Goal: Transaction & Acquisition: Subscribe to service/newsletter

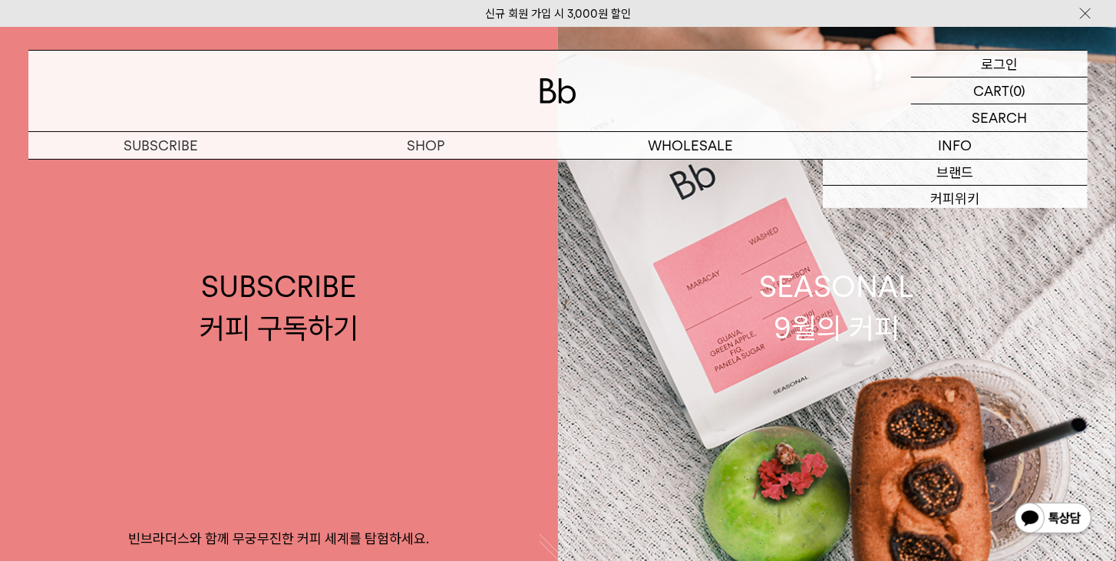
click at [1000, 53] on p "로그인" at bounding box center [999, 64] width 37 height 26
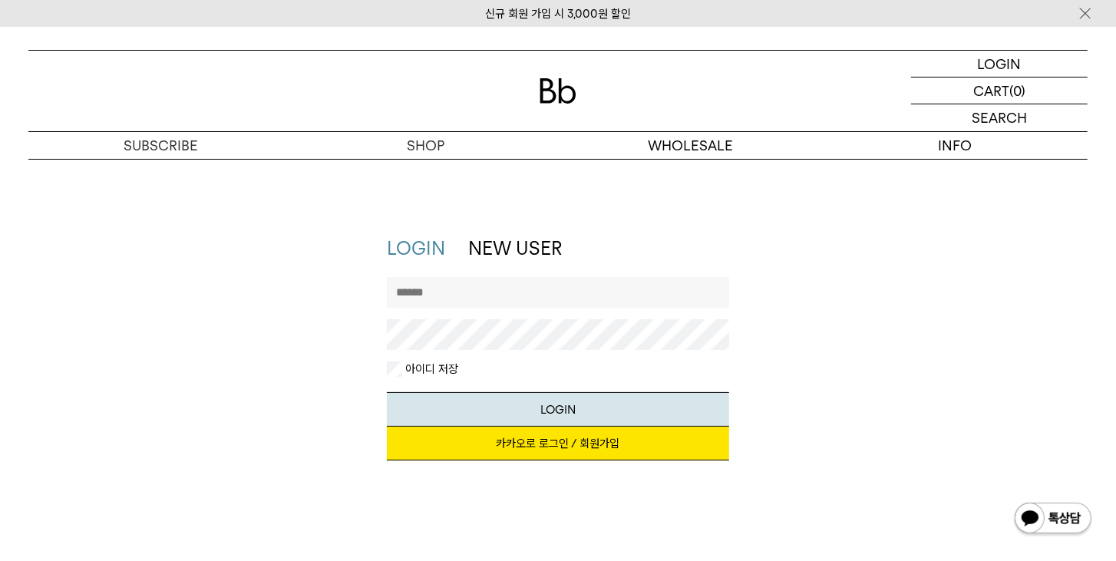
click at [532, 445] on link "카카오로 로그인 / 회원가입" at bounding box center [558, 444] width 343 height 34
click at [510, 283] on input "text" at bounding box center [558, 292] width 343 height 31
drag, startPoint x: 845, startPoint y: 312, endPoint x: 818, endPoint y: 342, distance: 40.2
click at [843, 319] on div "LOGIN NEW USER 지금 가입하시면 3,000원 쿠폰과 매월 회원 전용 커피 혜택을 드려요. 카카오로 로그인 / 회원가입 아이디로 로그…" at bounding box center [558, 356] width 1075 height 240
click at [594, 440] on link "카카오로 로그인 / 회원가입" at bounding box center [558, 444] width 343 height 34
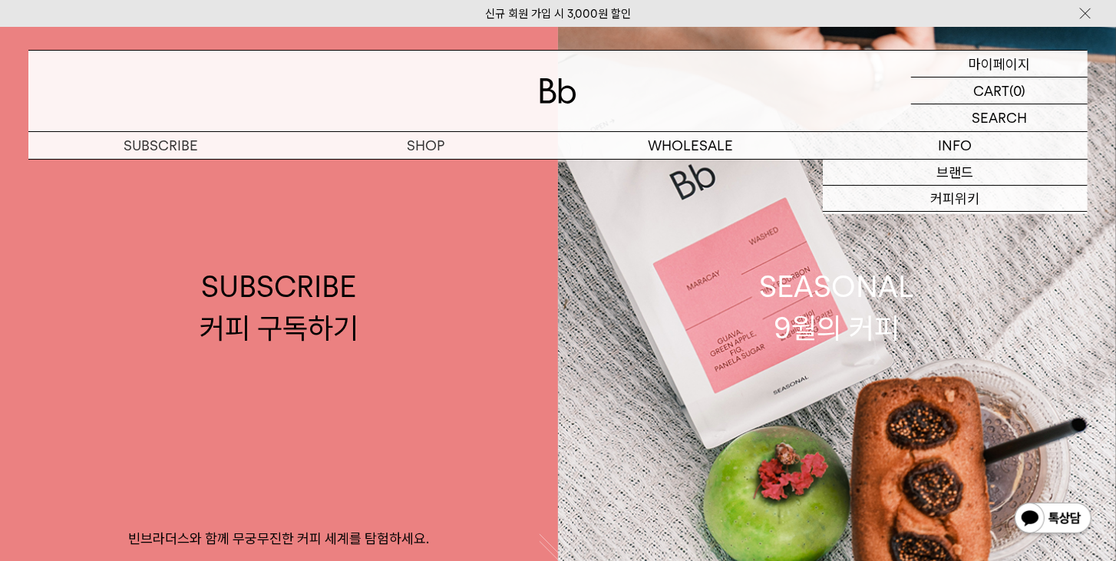
click at [1006, 64] on p "마이페이지" at bounding box center [999, 64] width 61 height 26
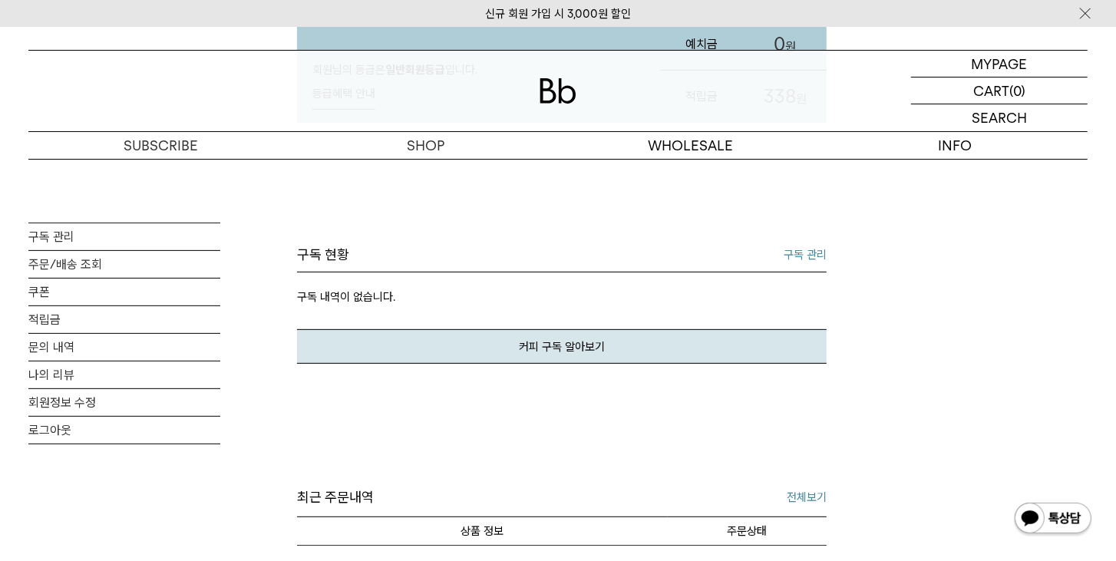
click at [807, 258] on link "구독 관리" at bounding box center [805, 255] width 43 height 18
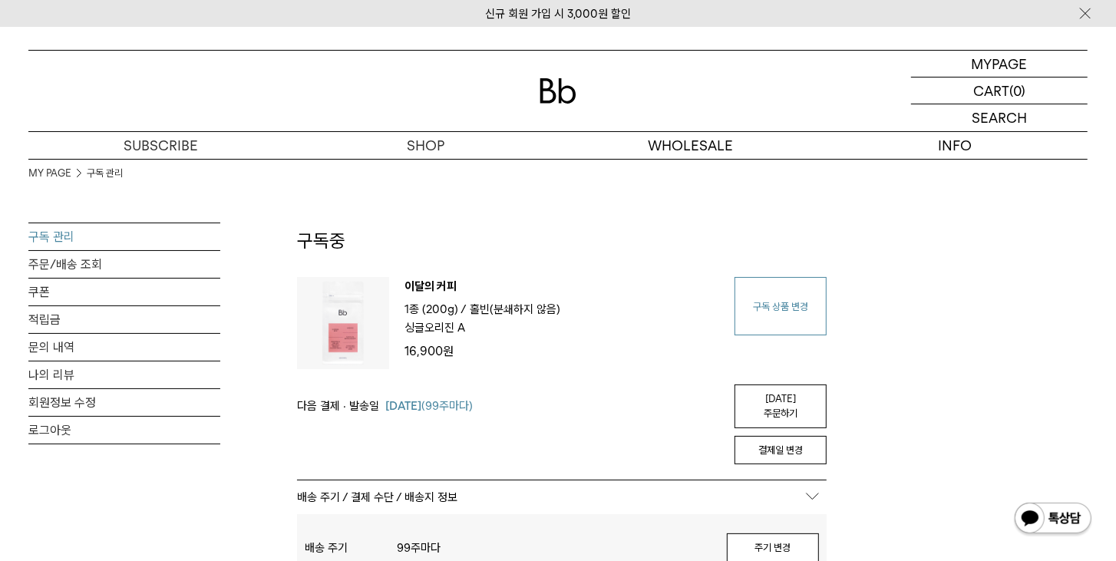
click at [788, 313] on link "구독 상품 변경" at bounding box center [781, 306] width 92 height 58
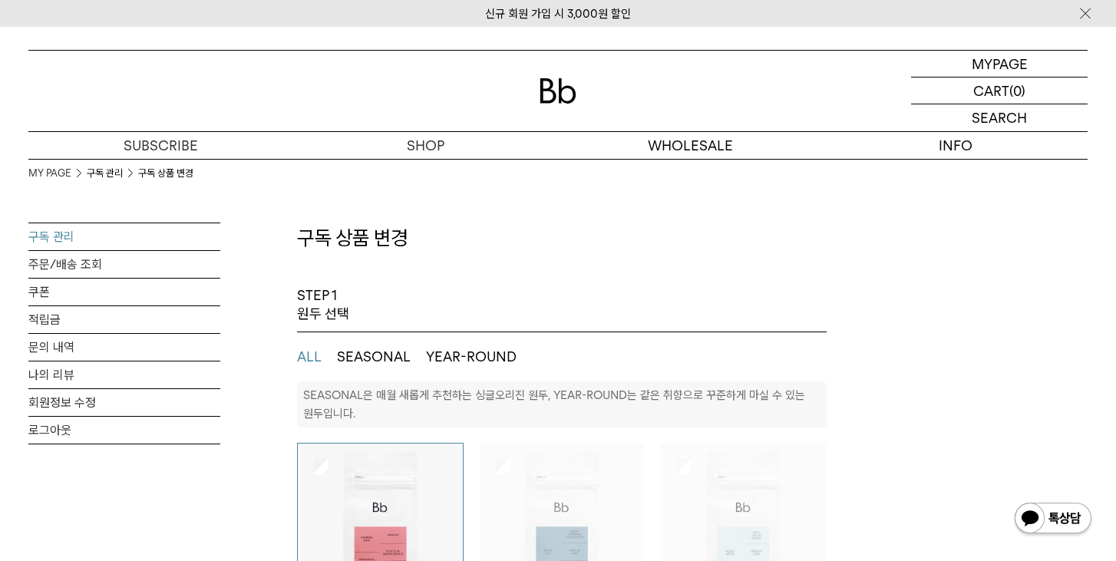
select select "**"
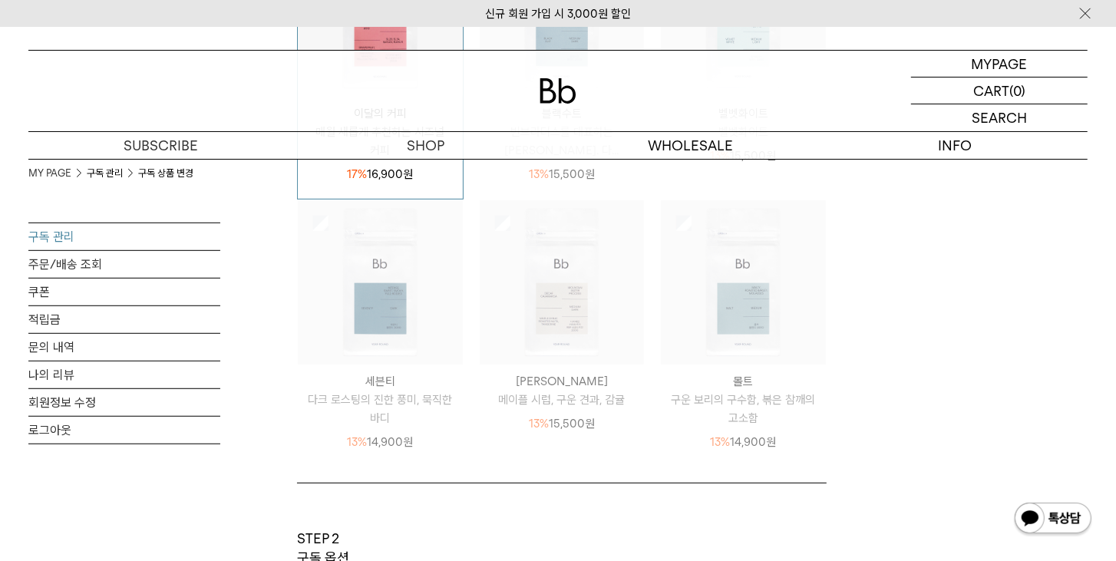
scroll to position [789, 0]
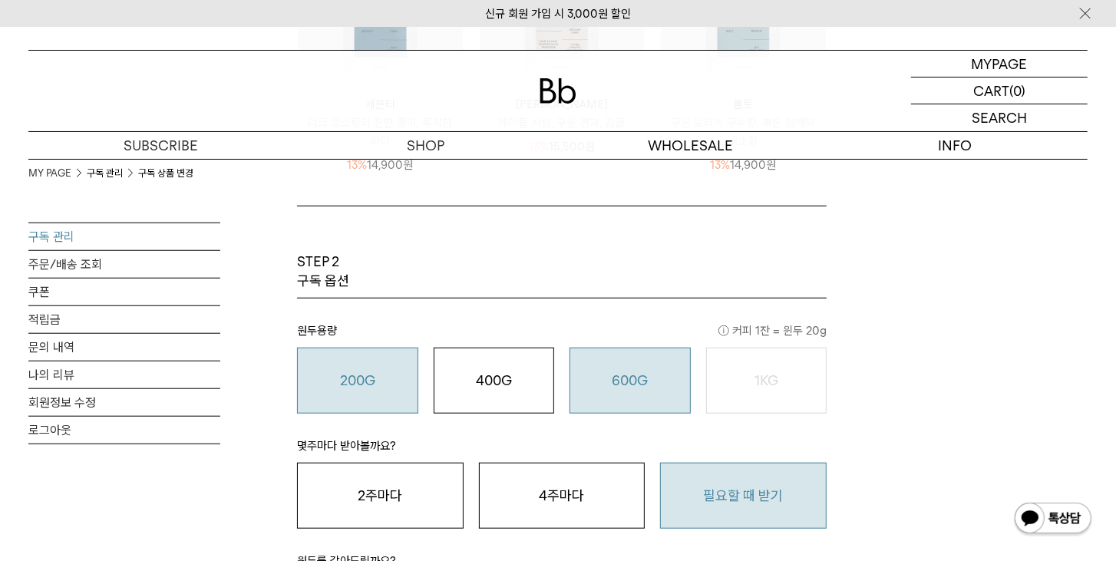
click at [643, 382] on o "600G" at bounding box center [630, 380] width 36 height 16
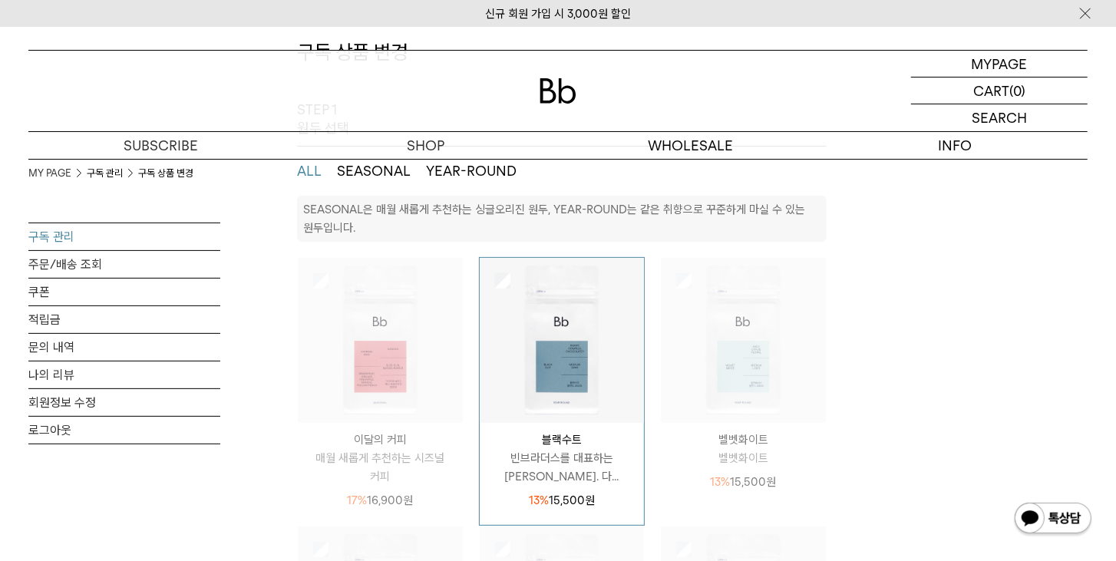
scroll to position [0, 0]
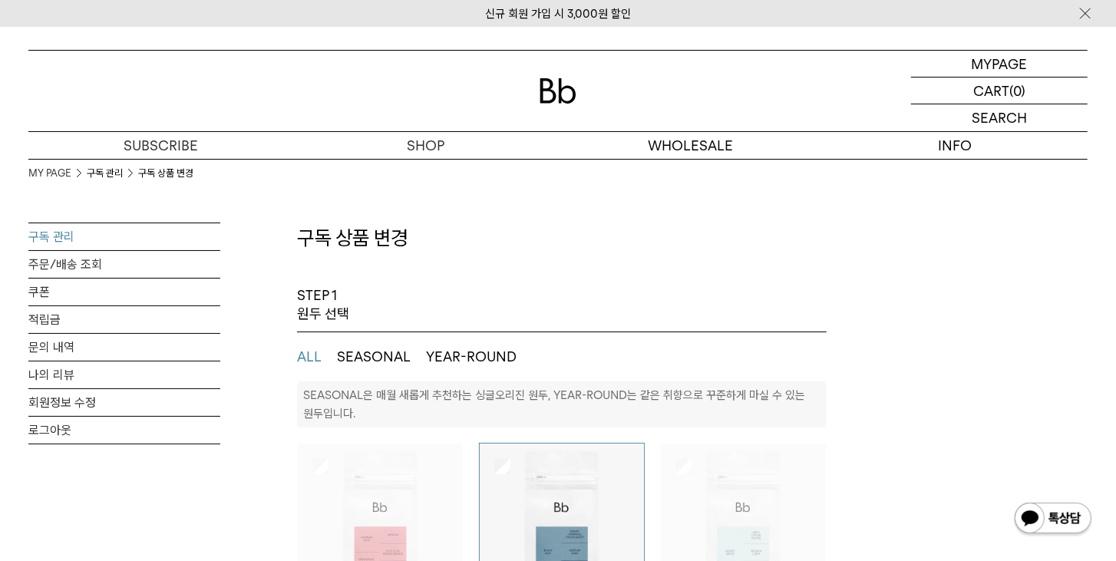
click at [350, 359] on button "SEASONAL" at bounding box center [374, 357] width 74 height 18
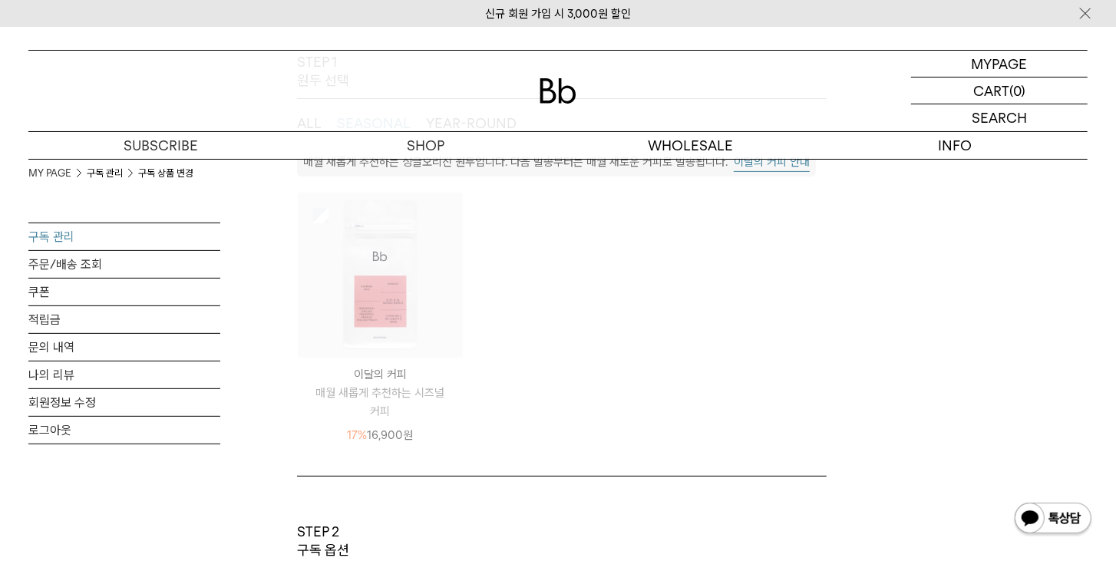
scroll to position [263, 0]
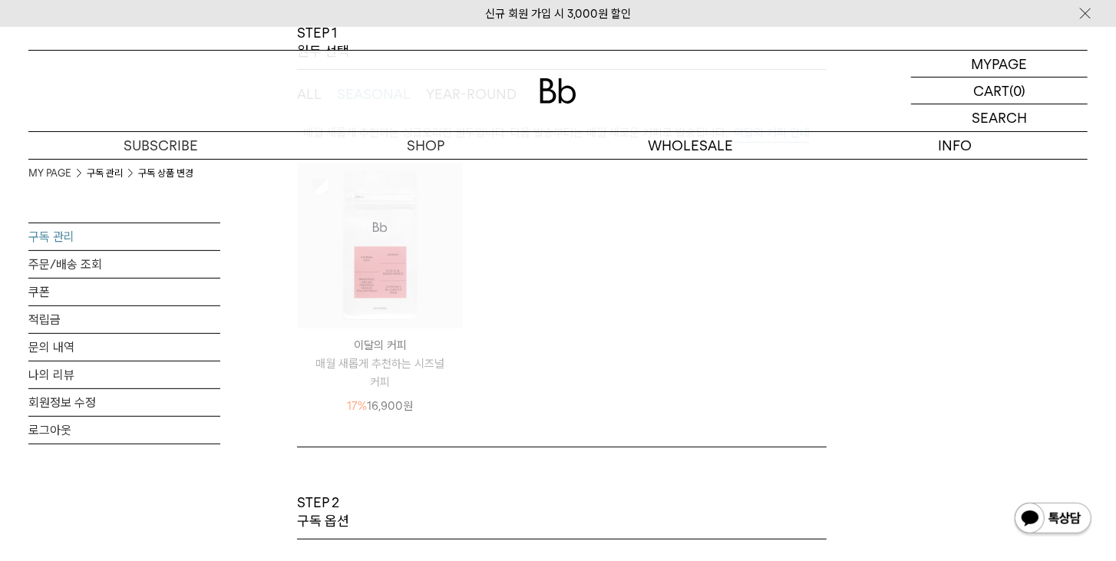
click at [374, 272] on img at bounding box center [380, 246] width 165 height 165
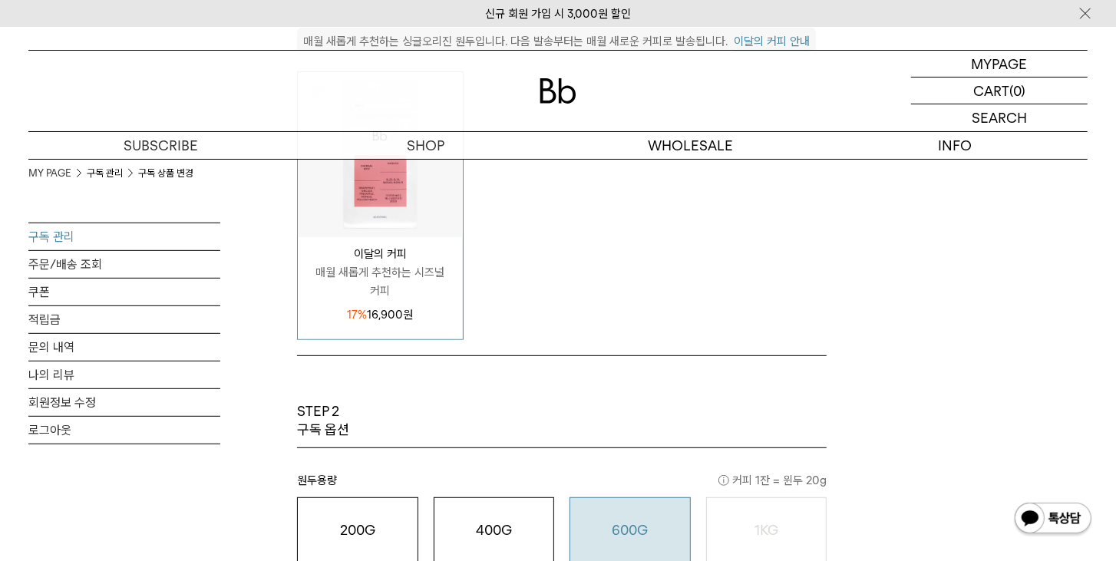
scroll to position [351, 0]
click at [458, 428] on div "STEP 2 구독 옵션" at bounding box center [562, 428] width 530 height 46
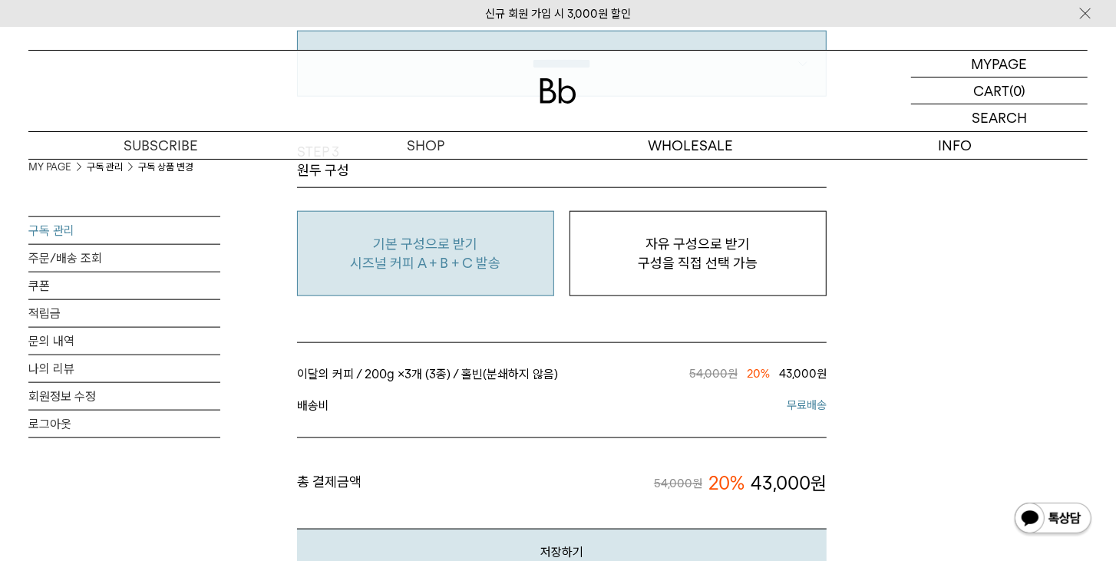
scroll to position [1053, 0]
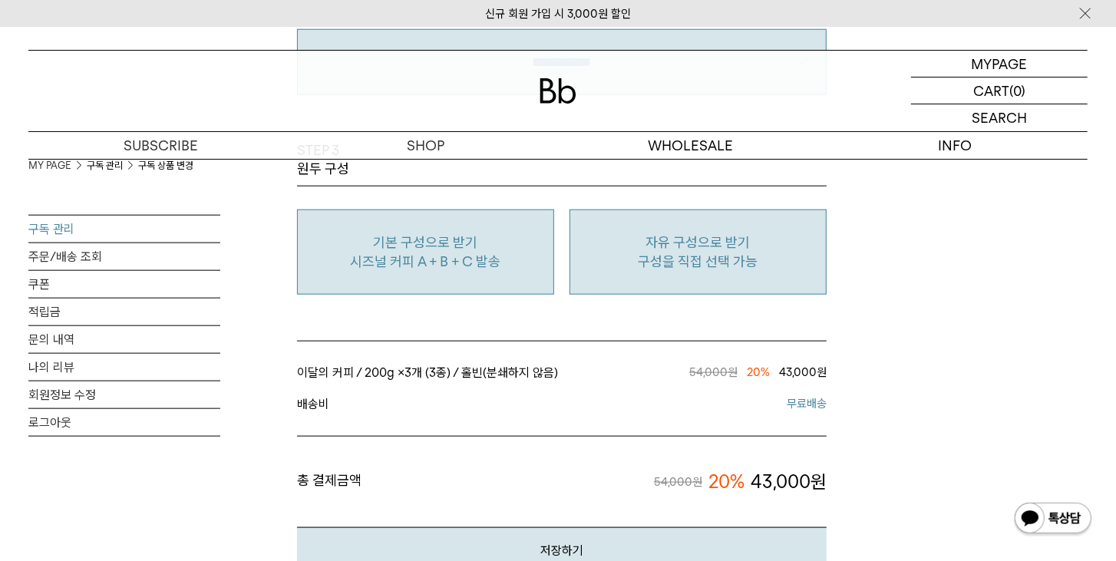
click at [765, 271] on button "자유 구성으로 받기 구성을 직접 선택 가능" at bounding box center [698, 252] width 257 height 85
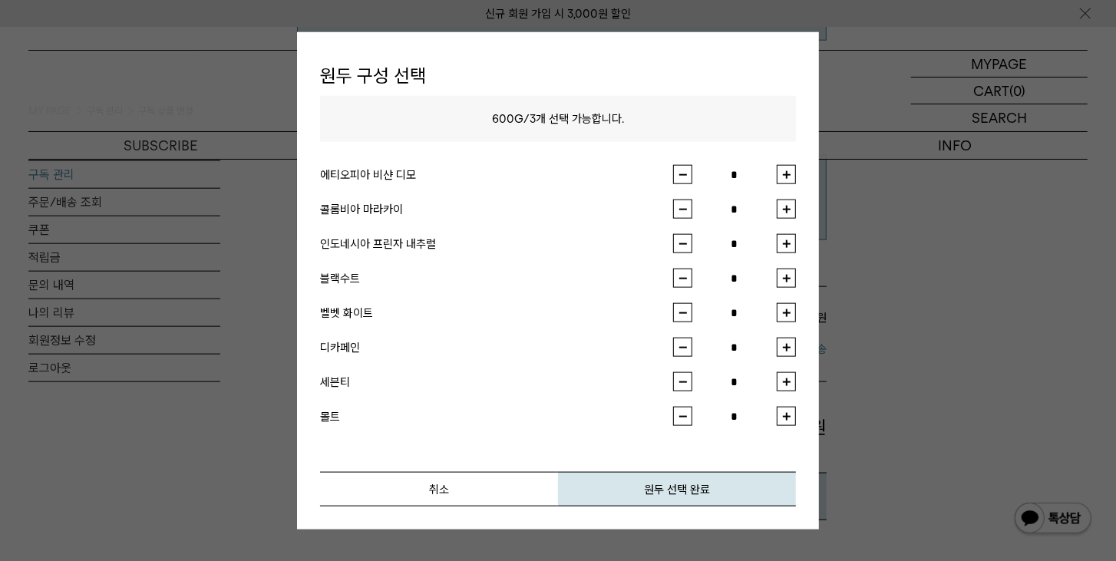
scroll to position [1140, 0]
click at [790, 176] on button "button" at bounding box center [786, 174] width 19 height 19
type input "*"
click at [793, 208] on button "button" at bounding box center [786, 209] width 19 height 19
type input "*"
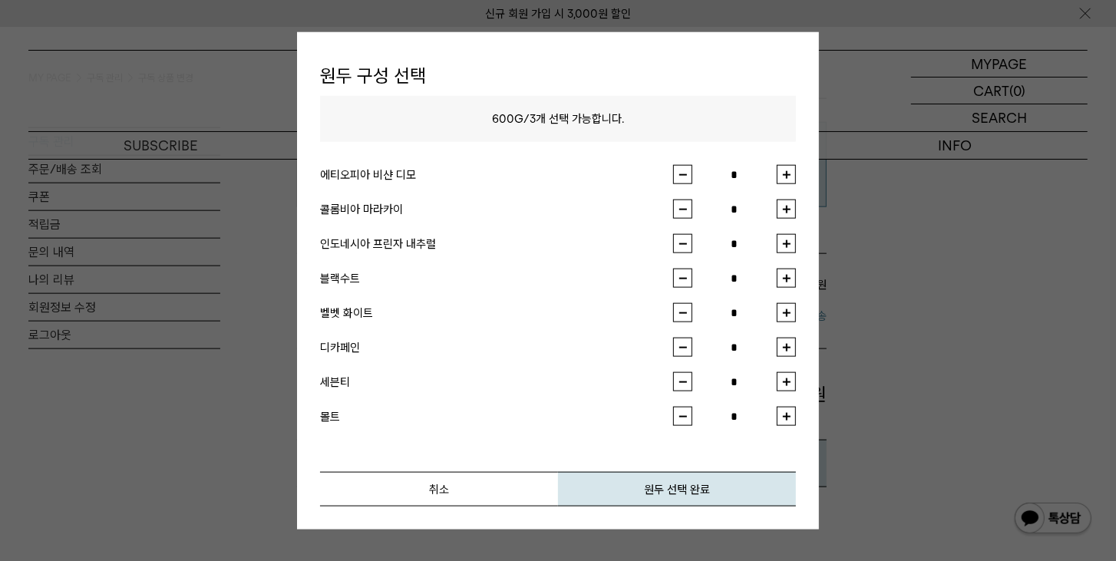
click at [790, 245] on button "button" at bounding box center [786, 243] width 19 height 19
type input "*"
click at [701, 478] on button "원두 선택 완료" at bounding box center [677, 489] width 238 height 35
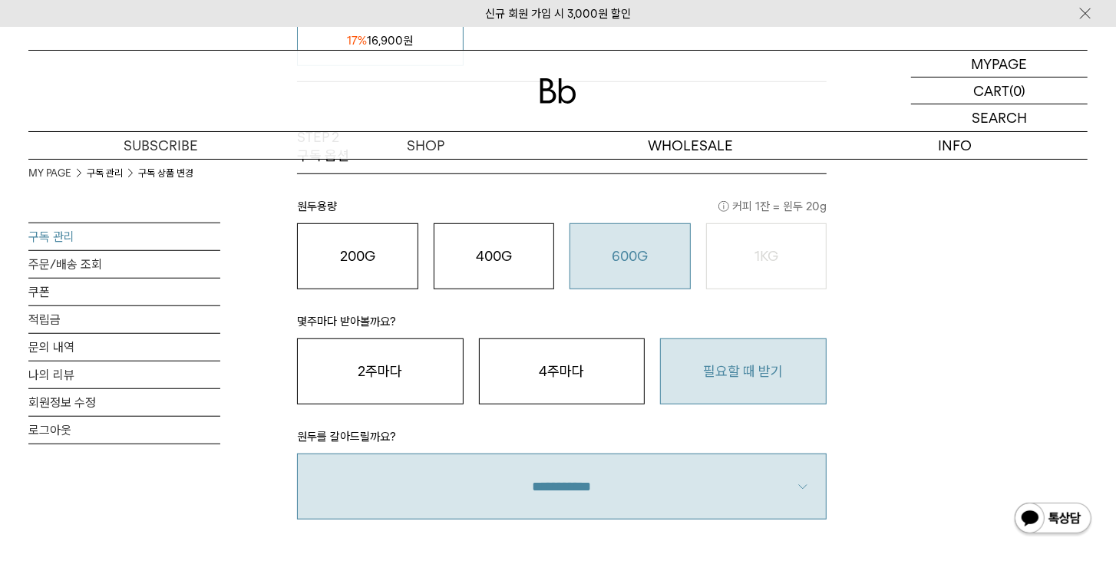
scroll to position [614, 0]
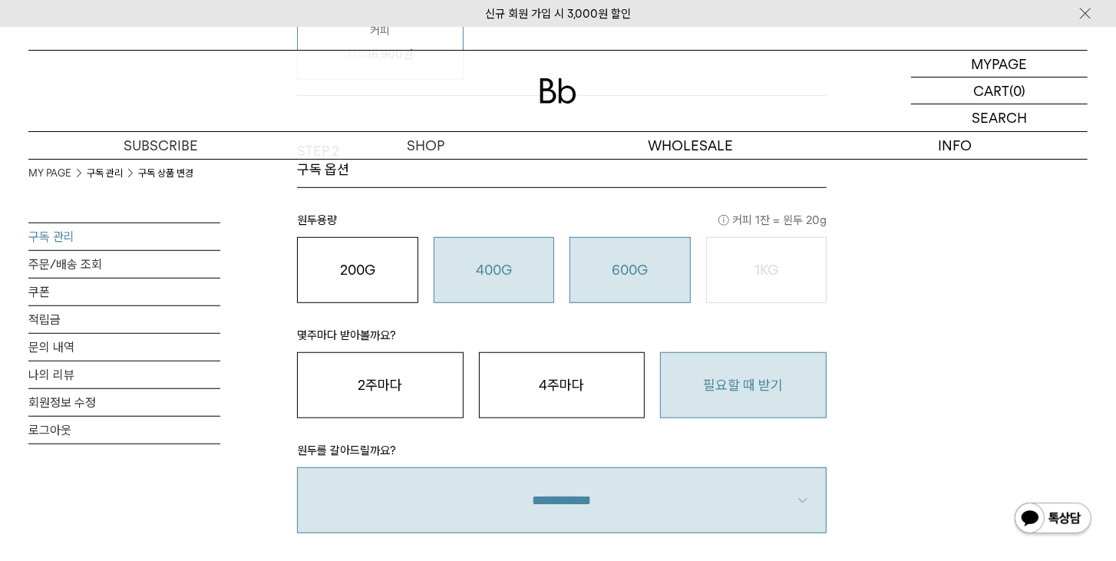
click at [443, 275] on div "400G 31,000 원" at bounding box center [494, 270] width 104 height 18
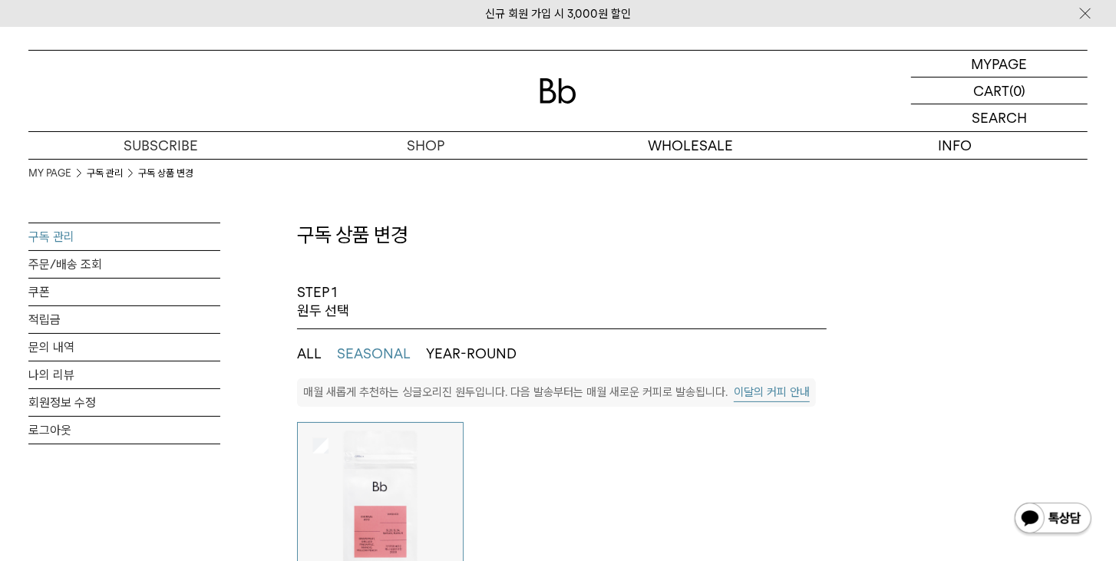
scroll to position [0, 0]
click at [468, 355] on button "YEAR-ROUND" at bounding box center [471, 357] width 91 height 18
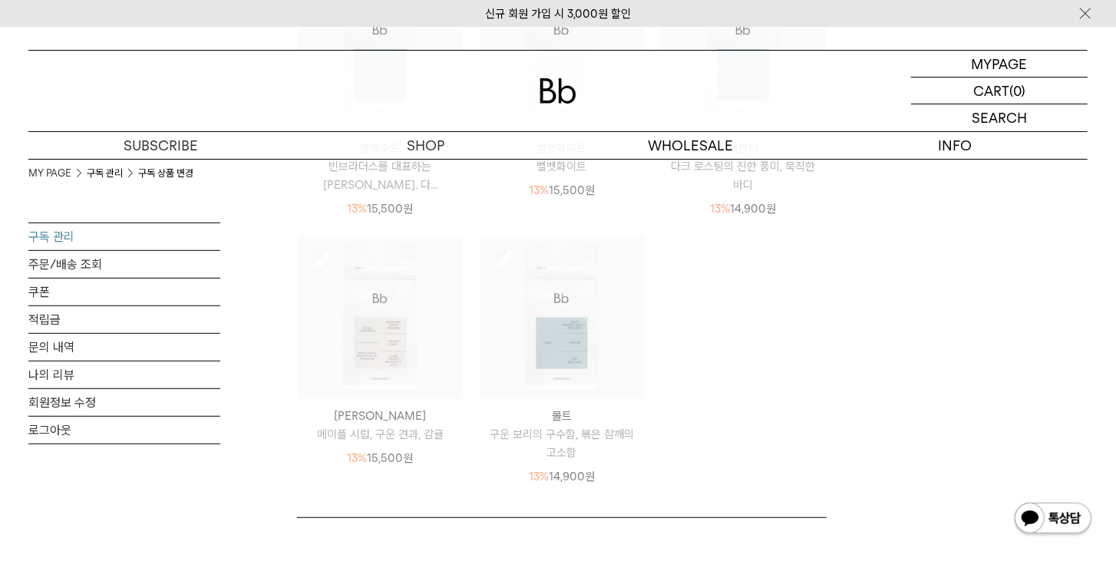
scroll to position [438, 0]
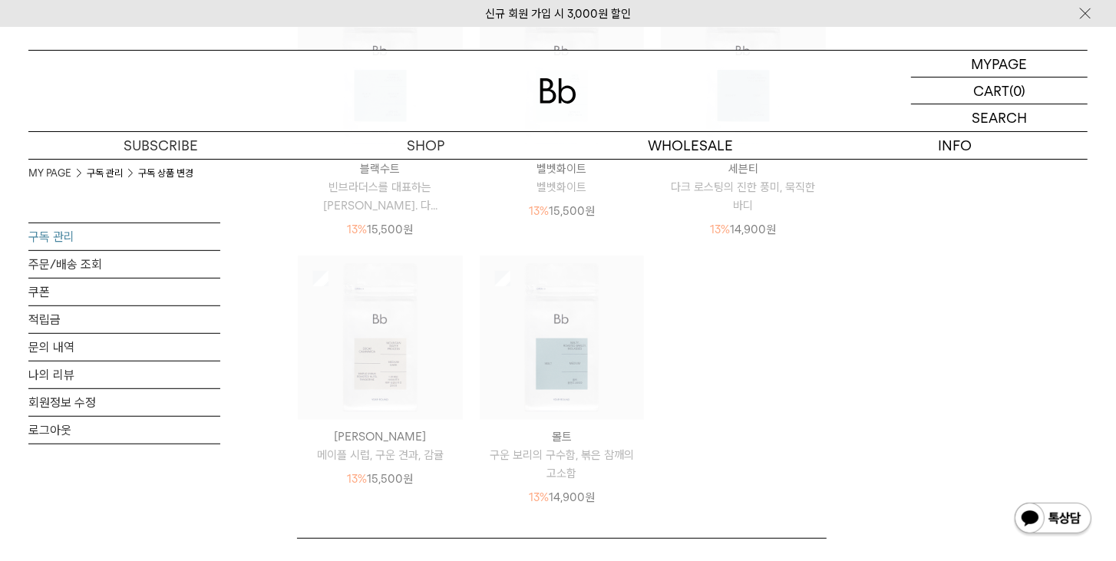
click at [389, 369] on img at bounding box center [380, 338] width 165 height 165
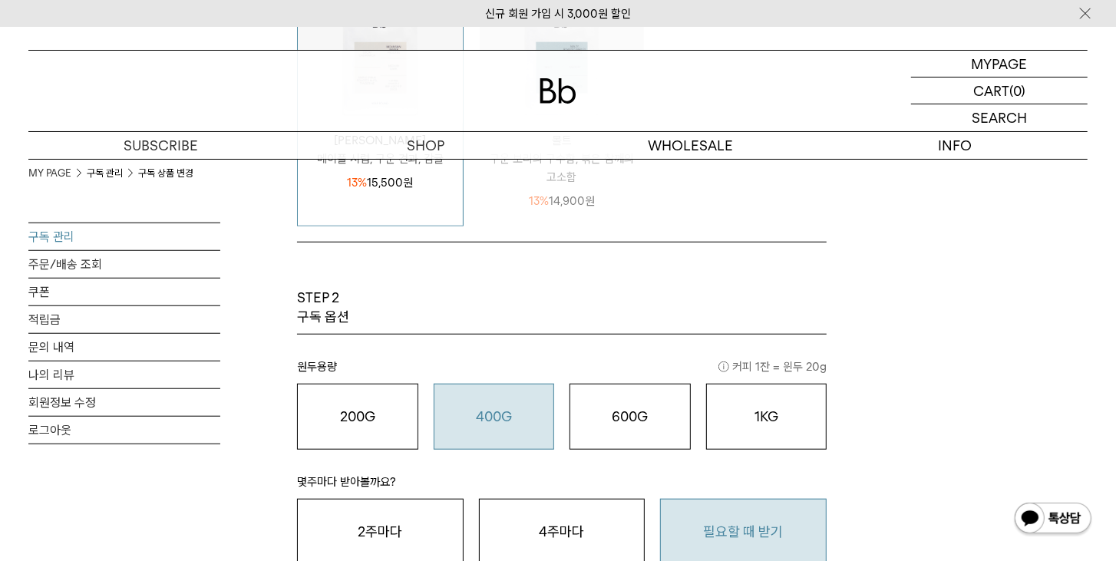
scroll to position [789, 0]
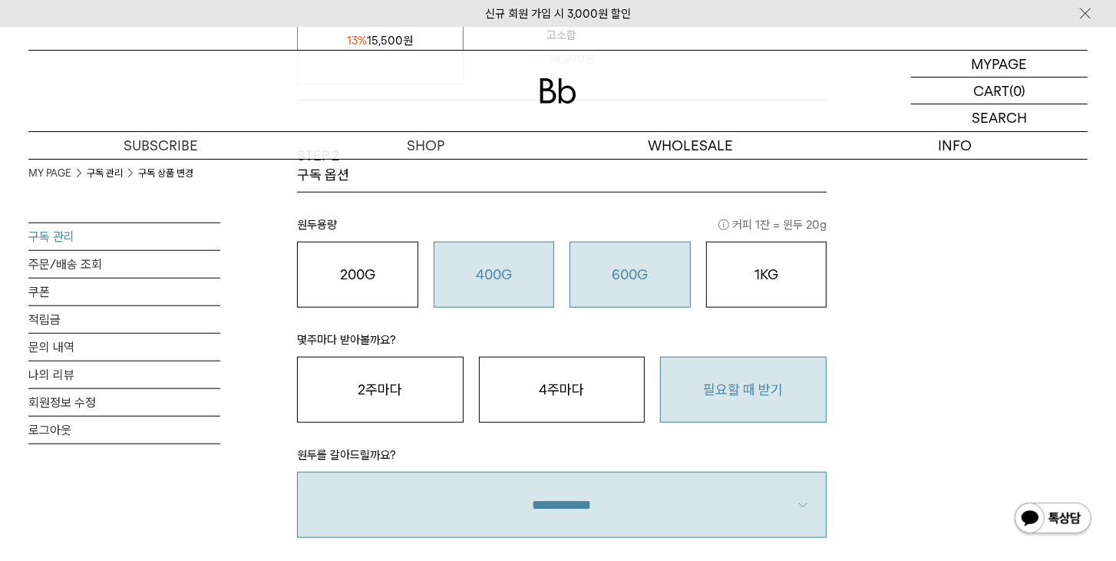
click at [653, 259] on button "600G 43,000 원" at bounding box center [630, 275] width 121 height 66
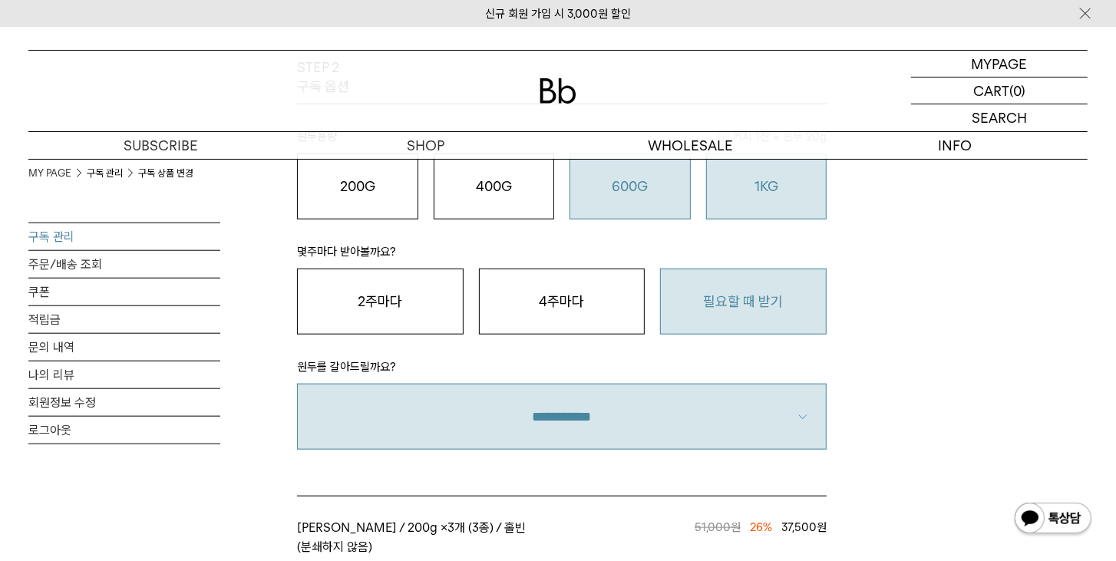
click at [770, 194] on div "1KG 49,900 원" at bounding box center [767, 186] width 104 height 18
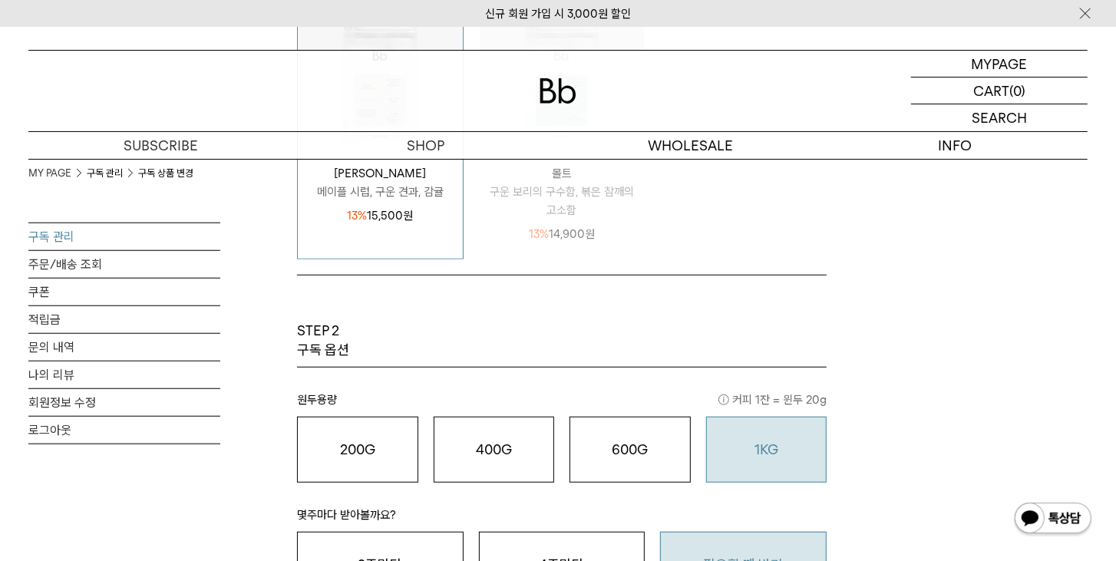
scroll to position [438, 0]
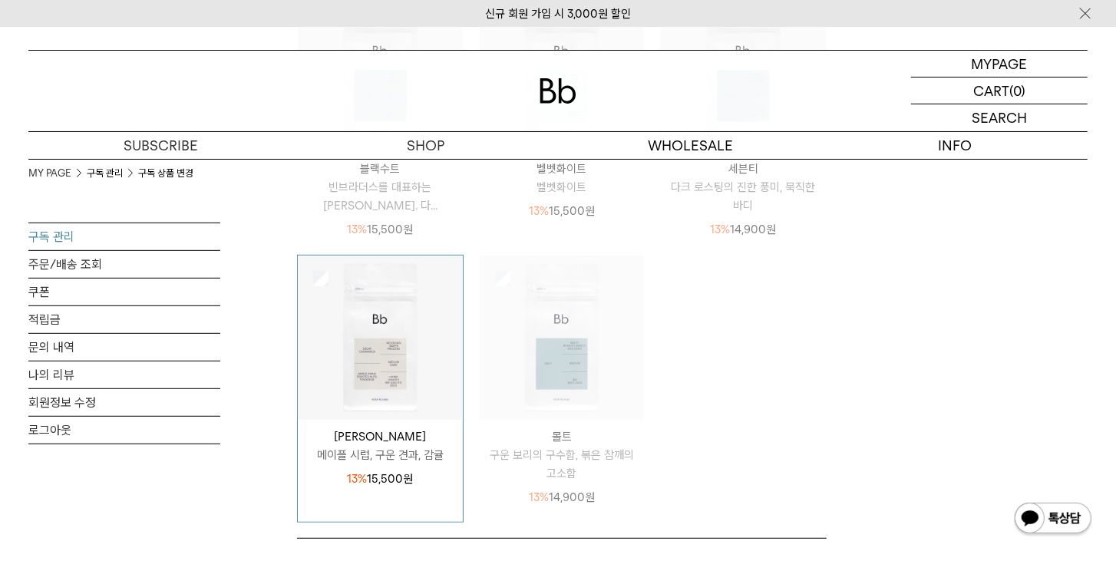
click at [375, 355] on img at bounding box center [380, 338] width 165 height 165
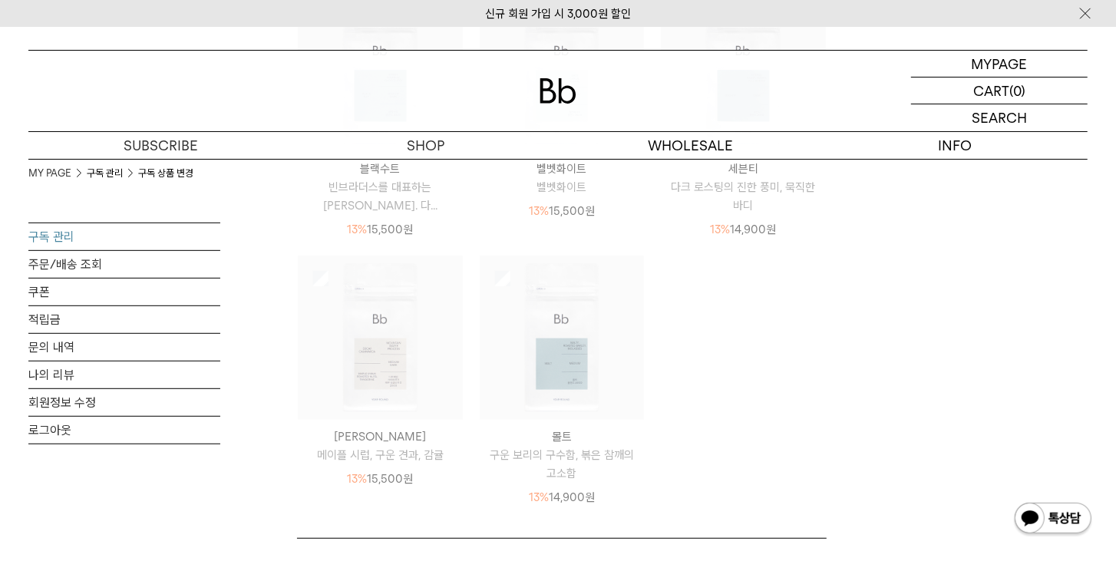
click at [375, 355] on img at bounding box center [380, 338] width 165 height 165
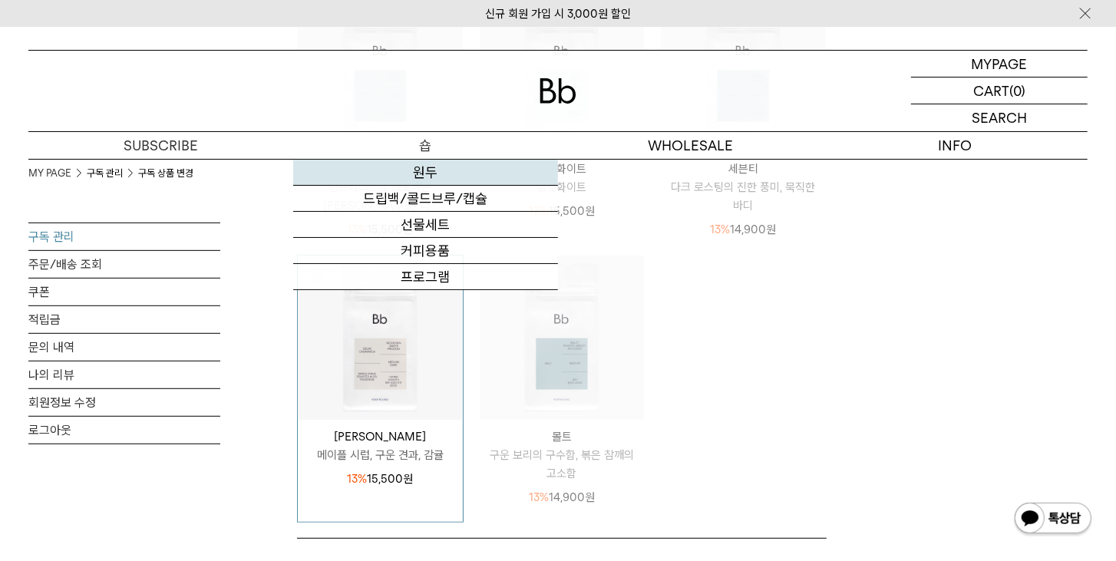
click at [425, 169] on link "원두" at bounding box center [425, 173] width 265 height 26
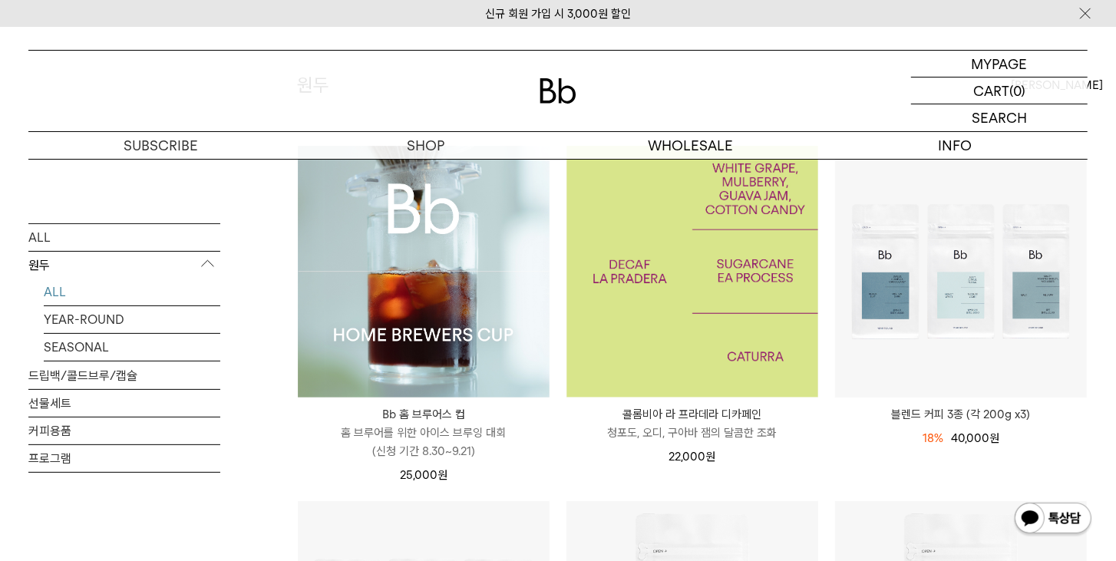
scroll to position [88, 0]
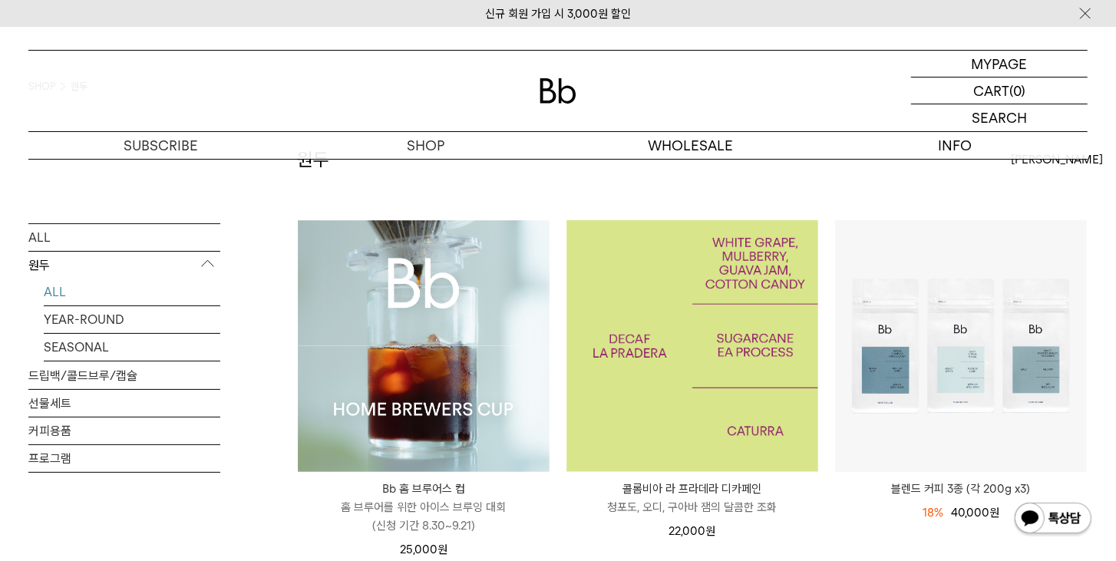
click at [743, 343] on img at bounding box center [693, 346] width 252 height 252
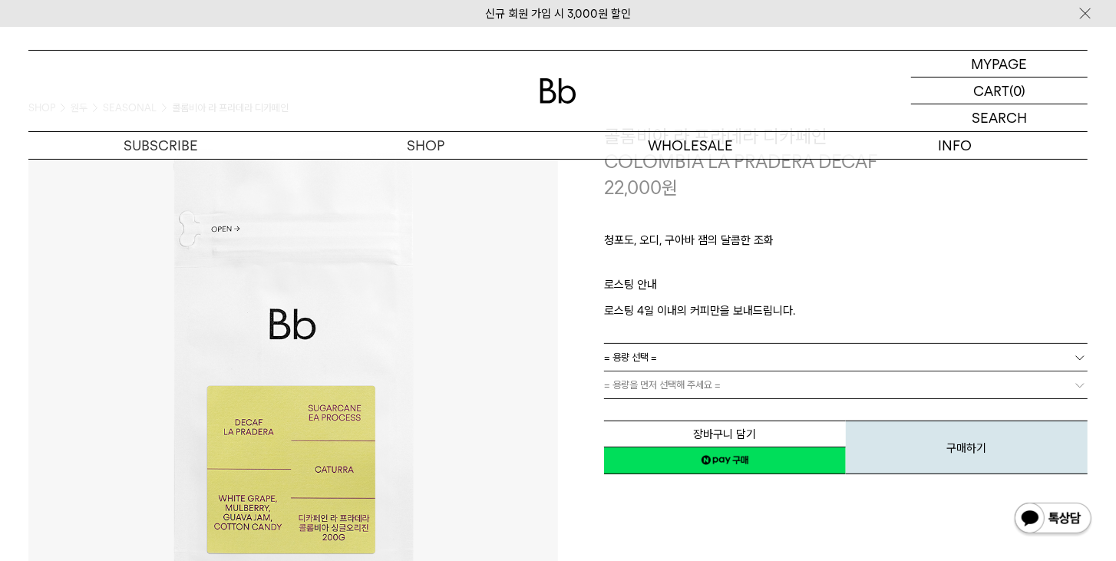
scroll to position [88, 0]
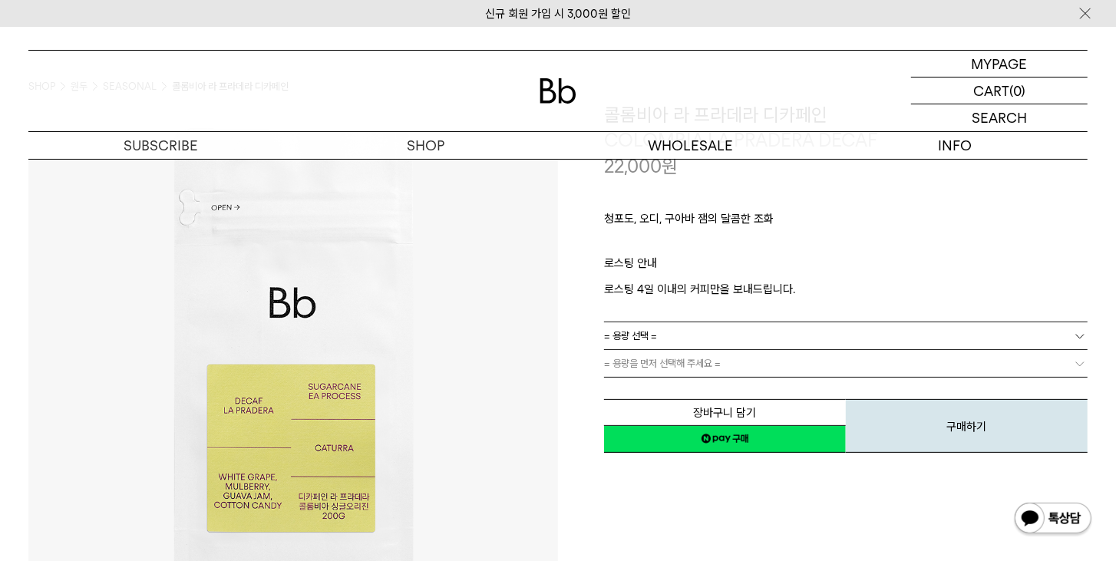
click at [761, 323] on link "= 용량 선택 =" at bounding box center [846, 335] width 484 height 27
click at [722, 389] on li "600g" at bounding box center [854, 392] width 468 height 28
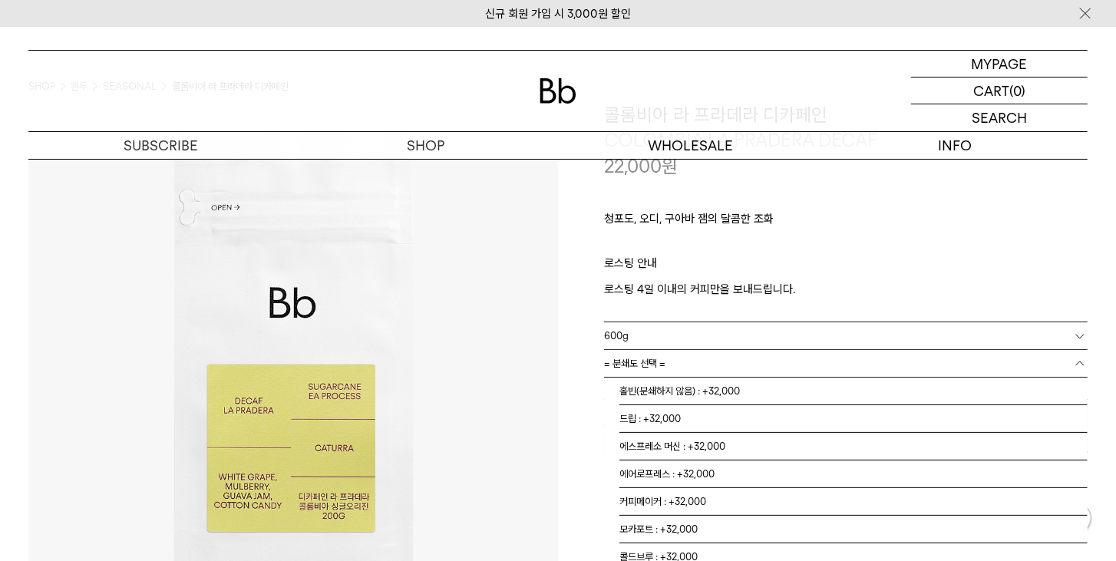
click at [774, 370] on link "= 분쇄도 선택 =" at bounding box center [846, 363] width 484 height 27
click at [744, 396] on li "홀빈(분쇄하지 않음) : +32,000" at bounding box center [854, 392] width 468 height 28
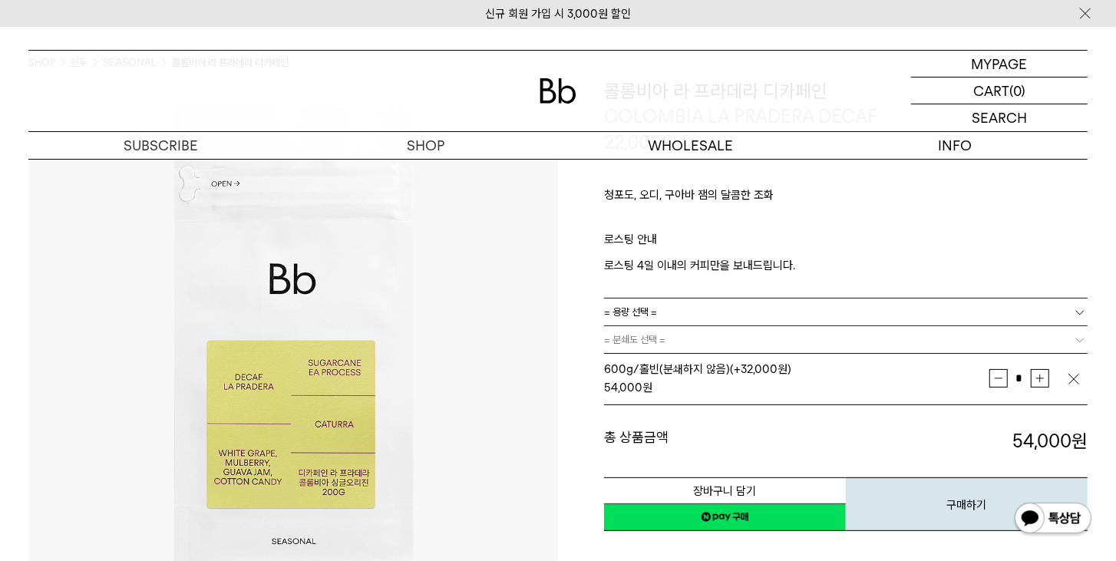
scroll to position [175, 0]
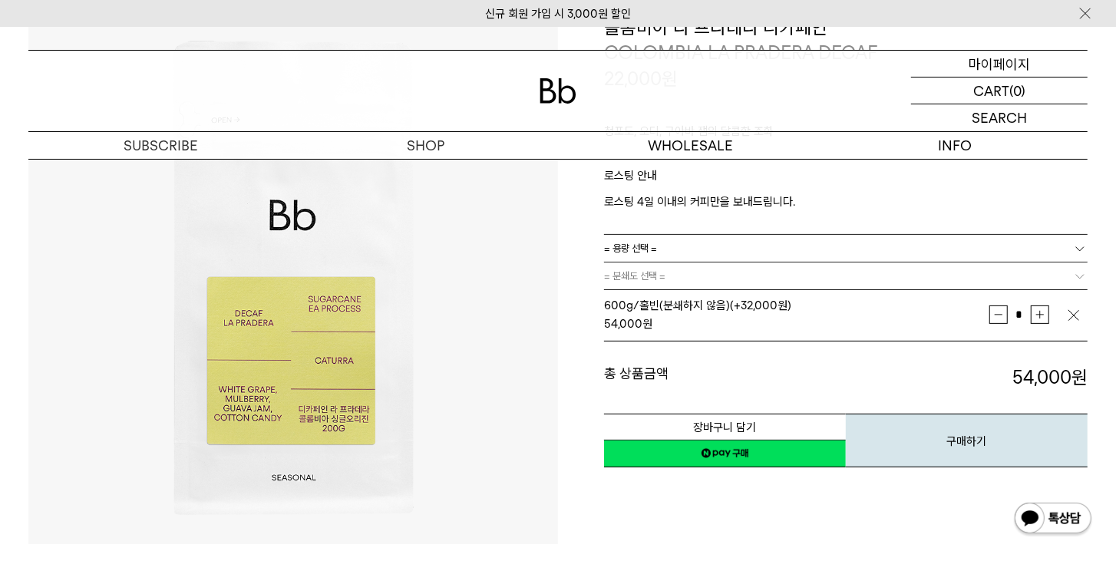
click at [967, 65] on div "MYPAGE 마이페이지" at bounding box center [999, 64] width 177 height 26
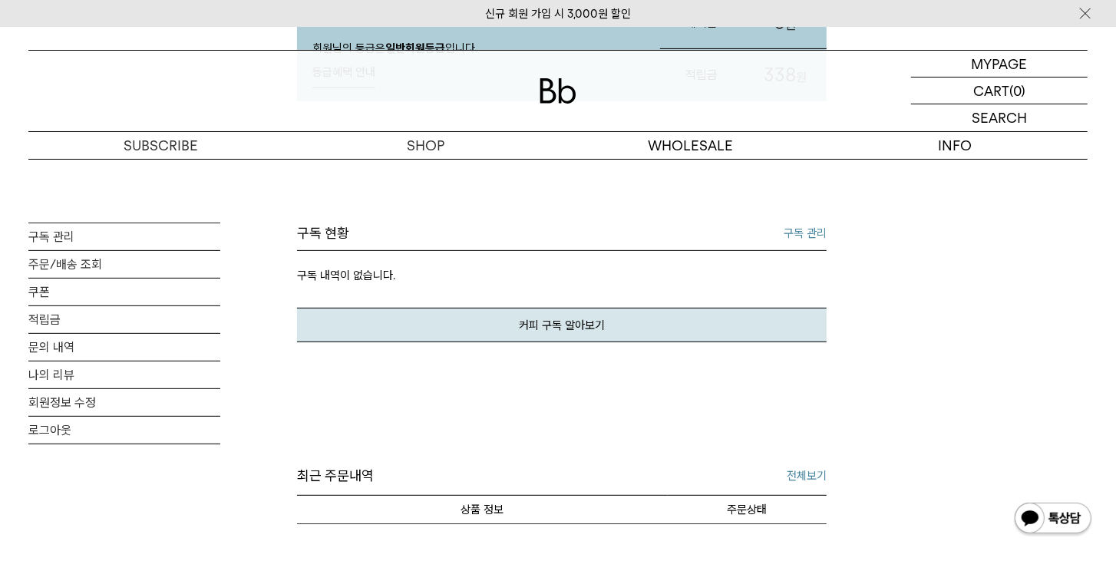
scroll to position [263, 0]
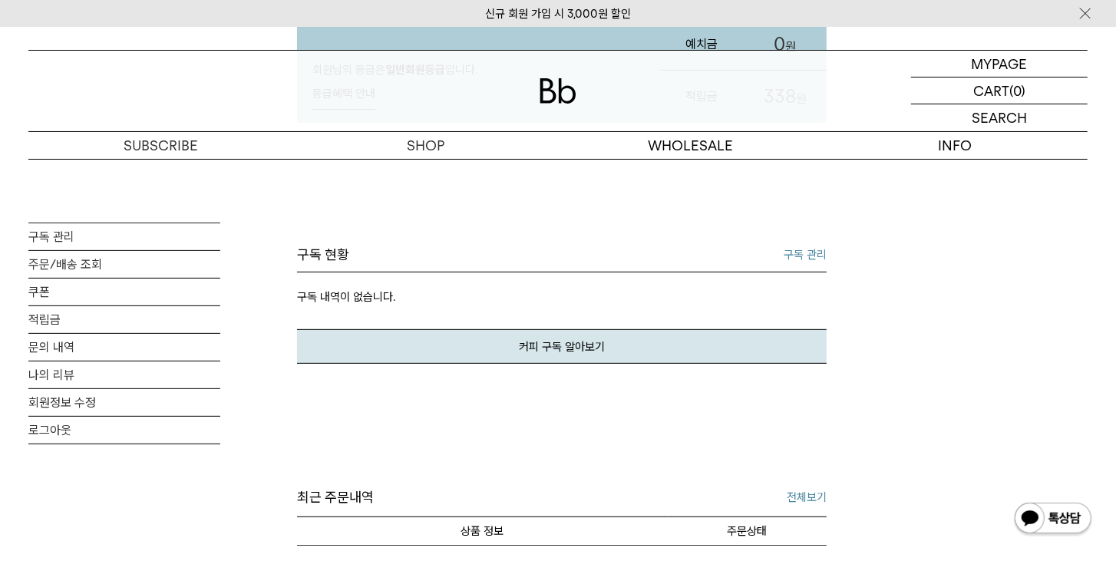
click at [801, 250] on link "구독 관리" at bounding box center [805, 255] width 43 height 18
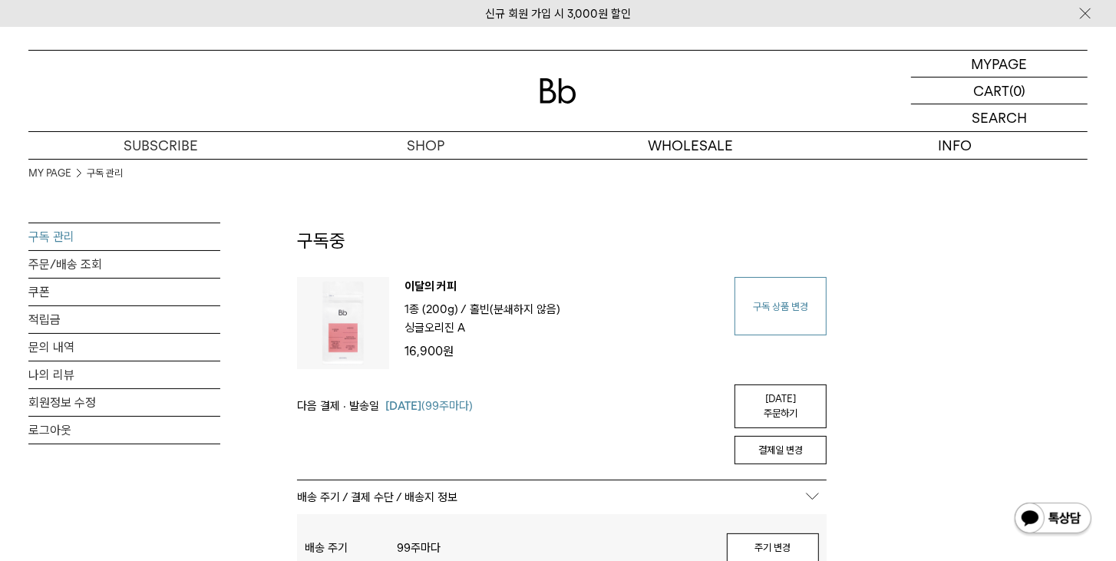
click at [811, 315] on link "구독 상품 변경" at bounding box center [781, 306] width 92 height 58
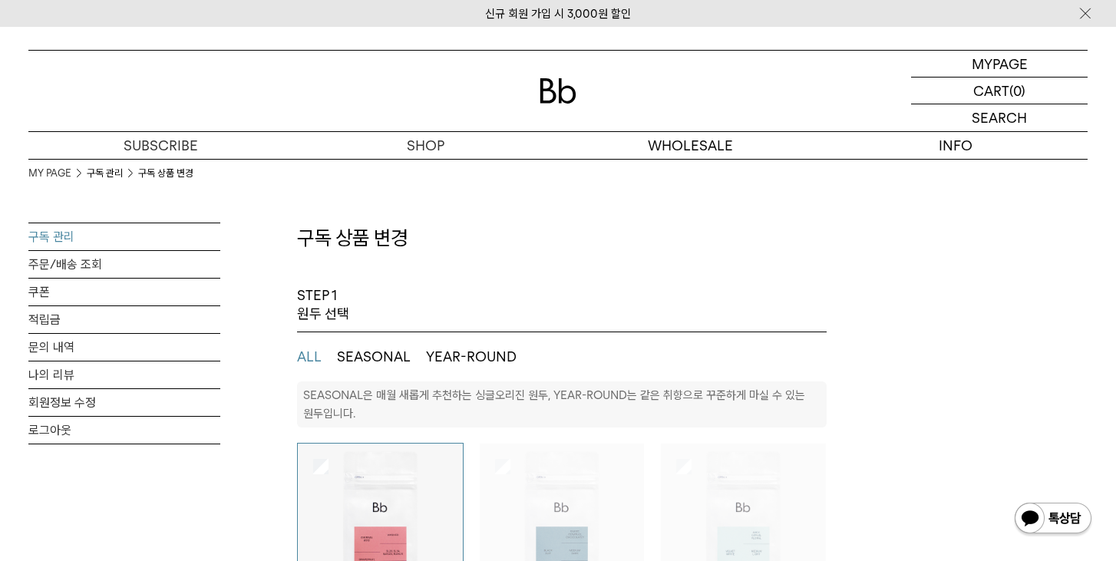
select select "**"
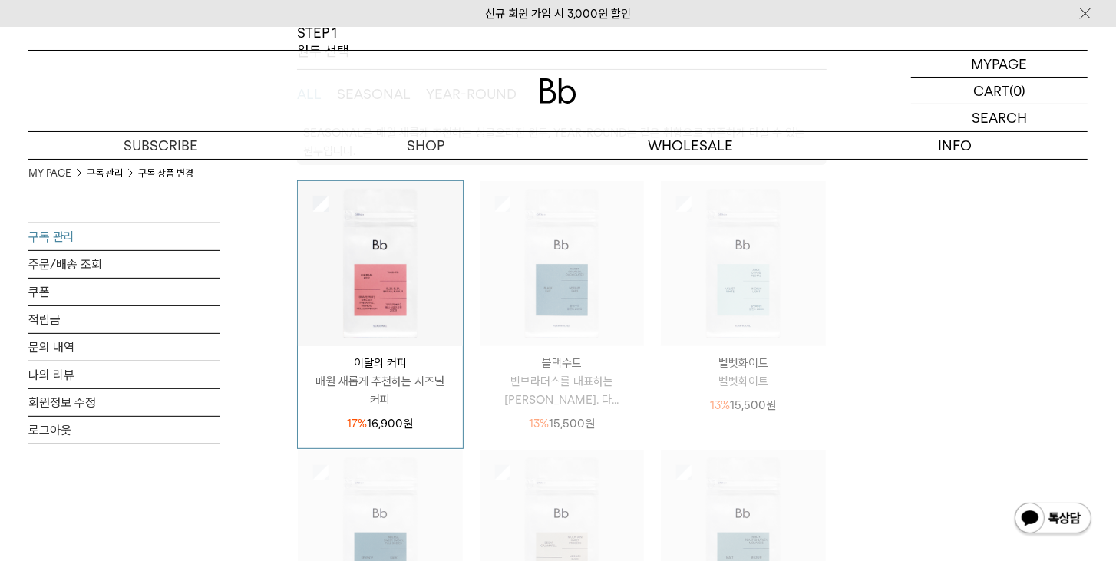
scroll to position [88, 0]
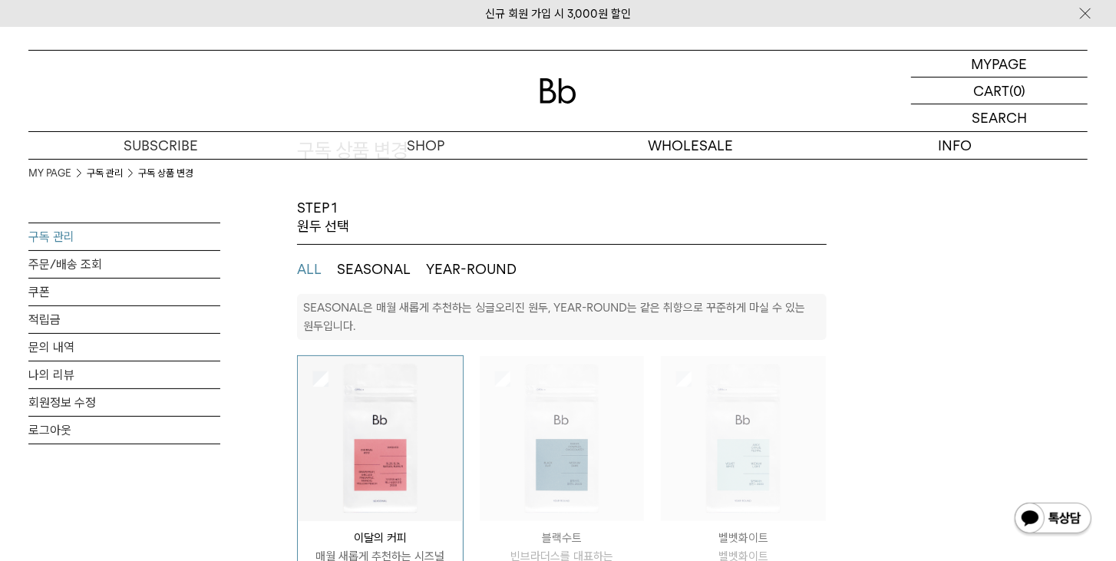
click at [393, 269] on button "SEASONAL" at bounding box center [374, 269] width 74 height 18
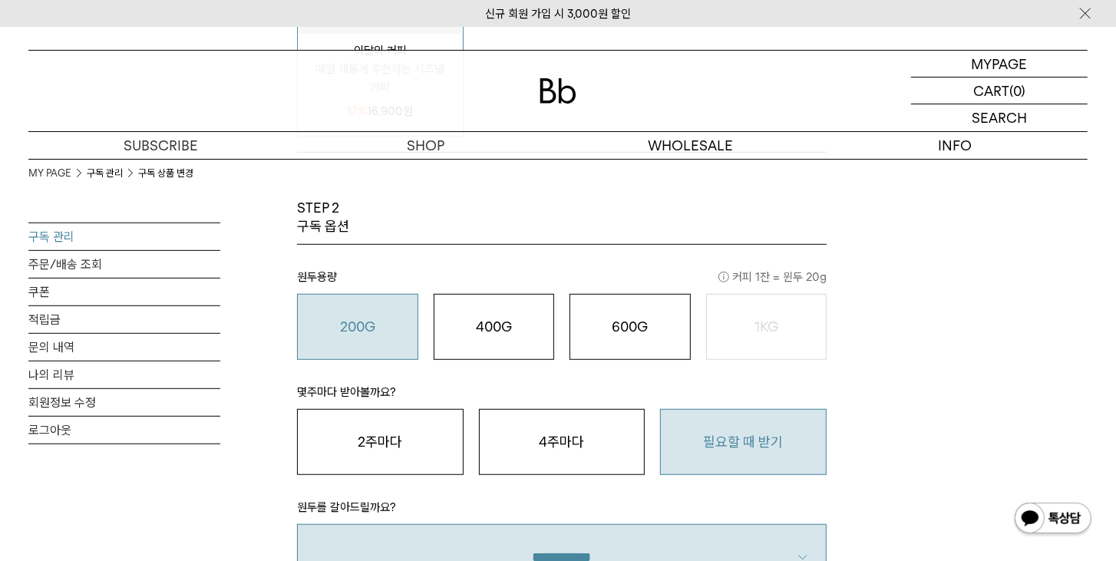
scroll to position [614, 0]
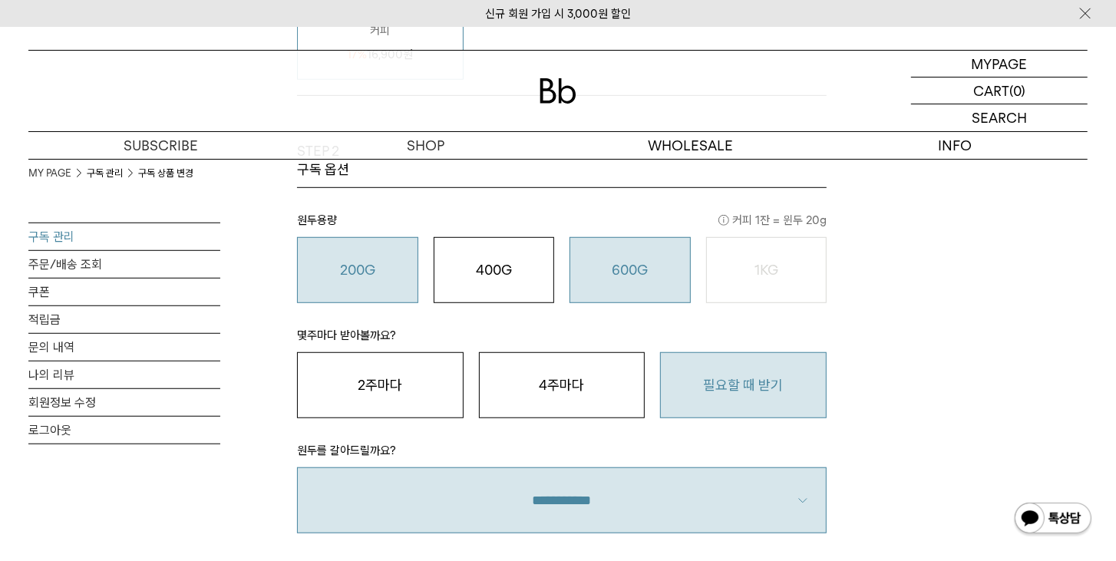
click at [643, 277] on div "600G 43,000 원" at bounding box center [630, 270] width 104 height 18
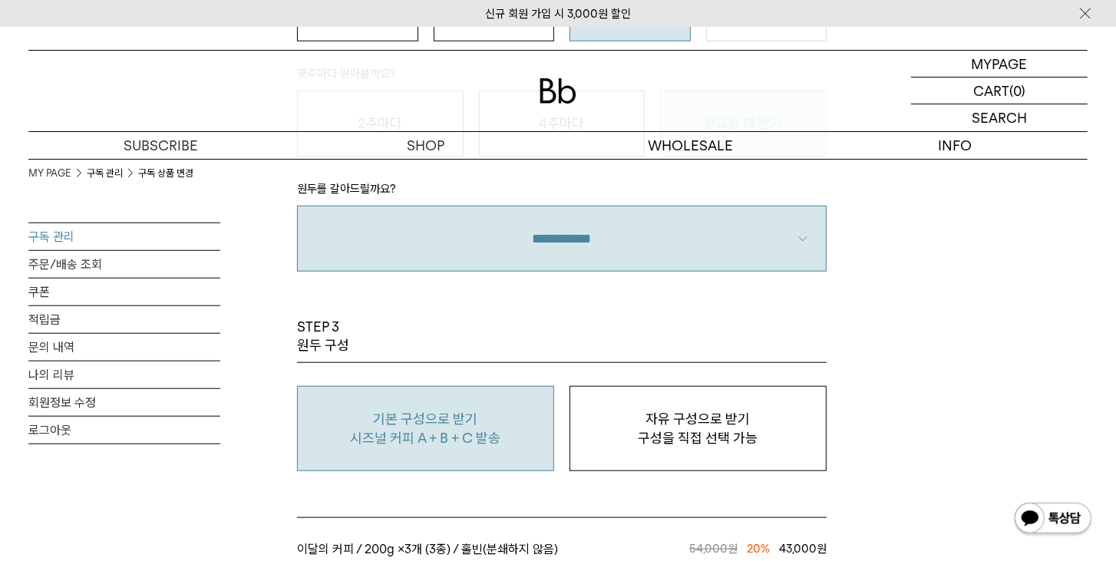
scroll to position [877, 0]
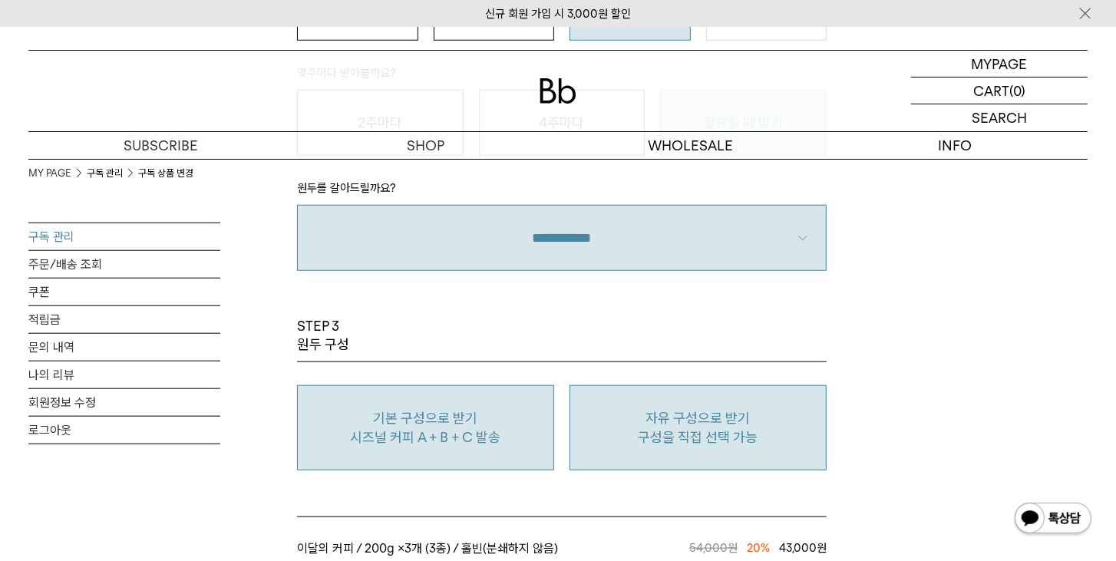
click at [740, 416] on p "자유 구성으로 받기" at bounding box center [698, 418] width 240 height 18
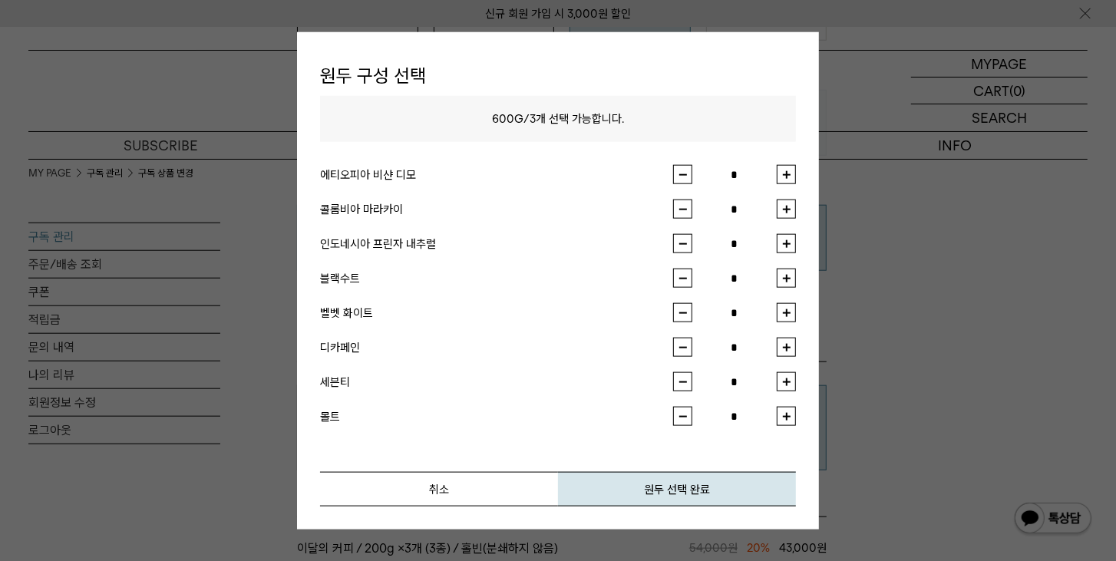
click at [785, 174] on button "button" at bounding box center [786, 174] width 19 height 19
type input "*"
click at [694, 491] on button "원두 선택 완료" at bounding box center [677, 489] width 238 height 35
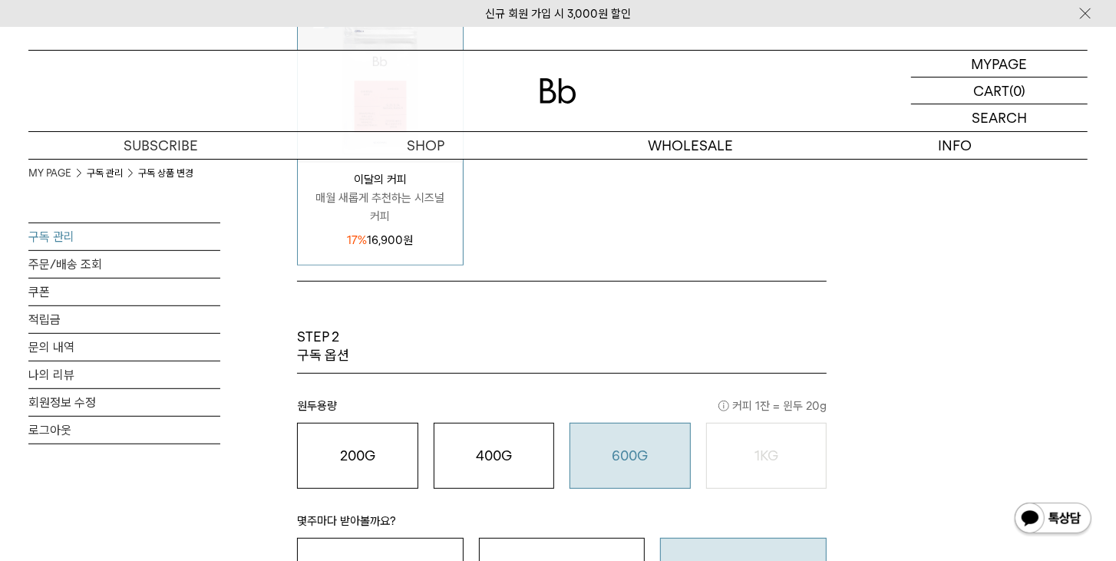
scroll to position [0, 0]
